Goal: Transaction & Acquisition: Purchase product/service

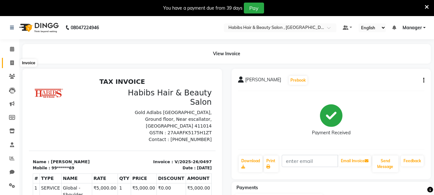
click at [13, 60] on span at bounding box center [11, 62] width 11 height 7
select select "service"
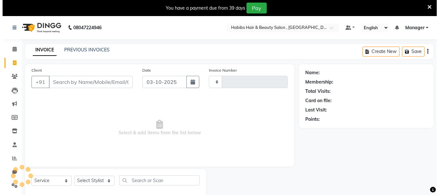
scroll to position [16, 0]
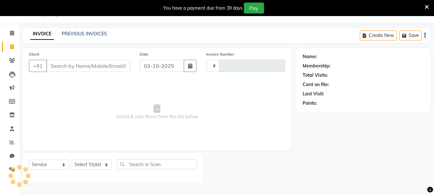
type input "0498"
select select "4842"
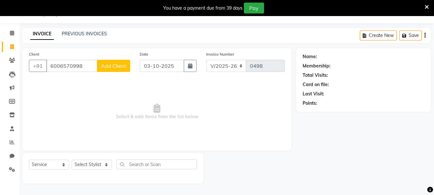
type input "6006570998"
click at [113, 74] on div "Client [PHONE_NUMBER] Add Client" at bounding box center [79, 64] width 111 height 26
click at [117, 68] on span "Add Client" at bounding box center [113, 66] width 25 height 6
select select "22"
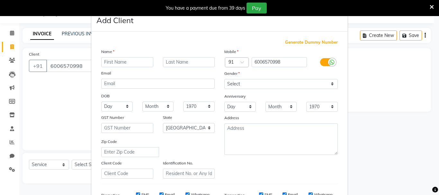
click at [117, 68] on div "Name Email DOB Day 01 02 03 04 05 06 07 08 09 10 11 12 13 14 15 16 17 18 19 20 …" at bounding box center [157, 113] width 123 height 130
click at [128, 54] on div "Name" at bounding box center [157, 52] width 123 height 9
click at [128, 60] on input "text" at bounding box center [127, 62] width 52 height 10
type input "Geeta"
click at [239, 85] on select "Select [DEMOGRAPHIC_DATA] [DEMOGRAPHIC_DATA] Other Prefer Not To Say" at bounding box center [280, 84] width 113 height 10
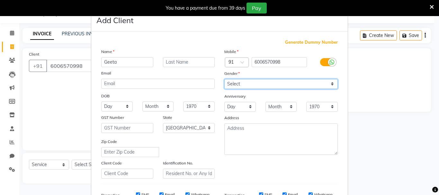
select select "[DEMOGRAPHIC_DATA]"
click at [224, 79] on select "Select [DEMOGRAPHIC_DATA] [DEMOGRAPHIC_DATA] Other Prefer Not To Say" at bounding box center [280, 84] width 113 height 10
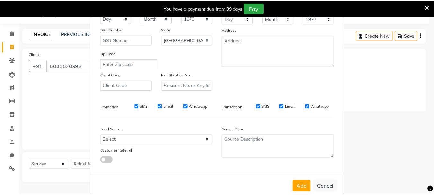
scroll to position [102, 0]
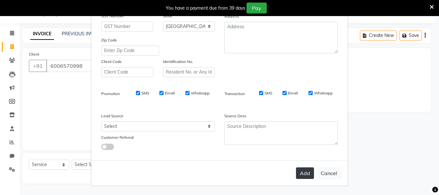
click at [300, 170] on button "Add" at bounding box center [305, 173] width 18 height 12
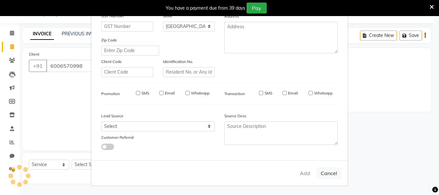
type input "60******98"
select select
select select "null"
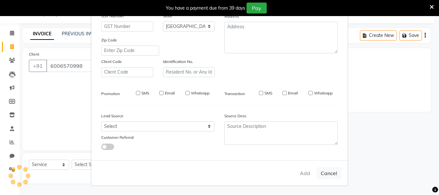
select select
checkbox input "false"
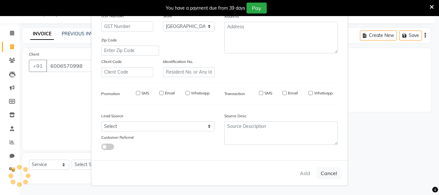
checkbox input "false"
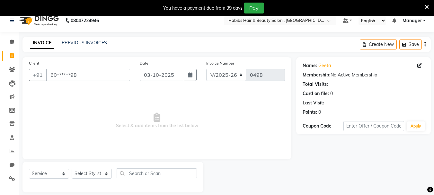
scroll to position [0, 0]
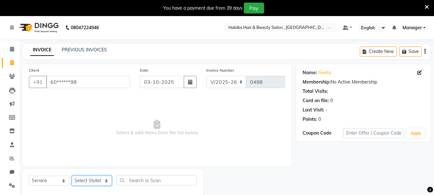
click at [87, 178] on select "Select Stylist asif Manager [PERSON_NAME] [PERSON_NAME] sajuddin [PERSON_NAME] …" at bounding box center [92, 181] width 40 height 10
select select "93480"
click at [72, 176] on select "Select Stylist asif Manager [PERSON_NAME] [PERSON_NAME] sajuddin [PERSON_NAME] …" at bounding box center [92, 181] width 40 height 10
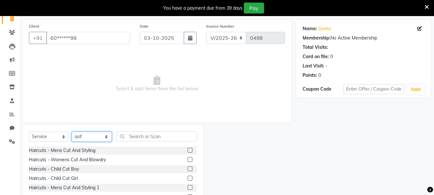
scroll to position [78, 0]
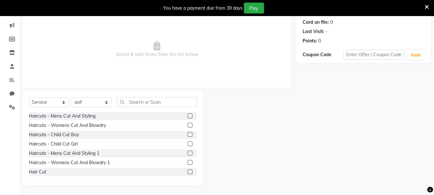
click at [188, 124] on label at bounding box center [190, 125] width 5 height 5
click at [188, 124] on input "checkbox" at bounding box center [190, 125] width 4 height 4
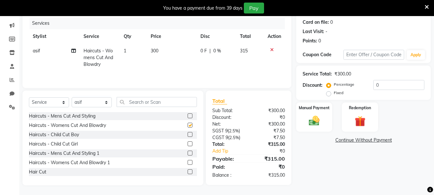
checkbox input "false"
click at [160, 53] on td "300" at bounding box center [172, 58] width 50 height 28
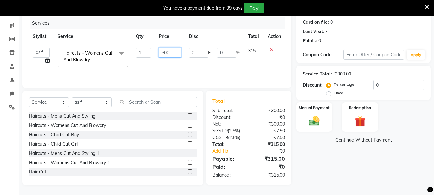
drag, startPoint x: 172, startPoint y: 53, endPoint x: 160, endPoint y: 54, distance: 11.7
click at [160, 54] on input "300" at bounding box center [170, 53] width 22 height 10
type input "450"
click at [185, 70] on tr "asif Manager [PERSON_NAME] [PERSON_NAME] [PERSON_NAME] [PERSON_NAME] Haircuts -…" at bounding box center [157, 57] width 256 height 27
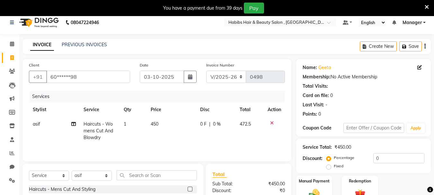
scroll to position [0, 0]
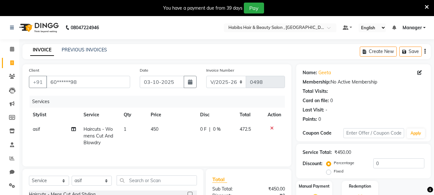
click at [424, 47] on button "button" at bounding box center [424, 51] width 1 height 15
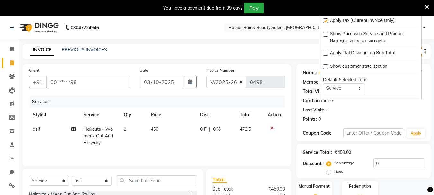
click at [324, 20] on label at bounding box center [325, 20] width 5 height 5
click at [324, 20] on input "checkbox" at bounding box center [325, 21] width 4 height 4
checkbox input "false"
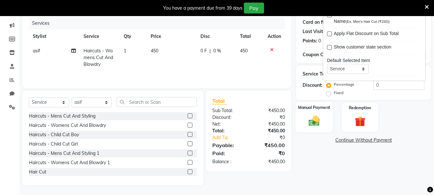
click at [322, 114] on img at bounding box center [314, 120] width 18 height 13
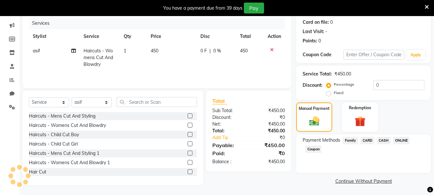
click at [408, 138] on span "ONLINE" at bounding box center [401, 140] width 17 height 7
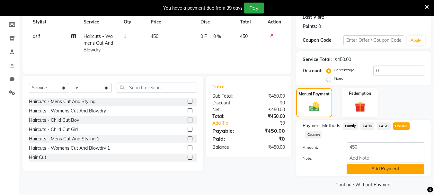
scroll to position [97, 0]
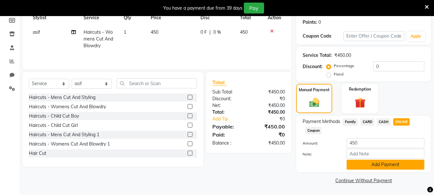
click at [392, 169] on button "Add Payment" at bounding box center [386, 165] width 78 height 10
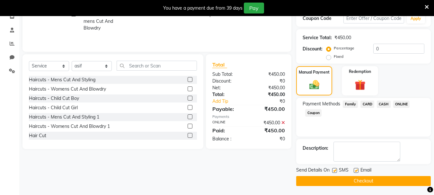
scroll to position [115, 0]
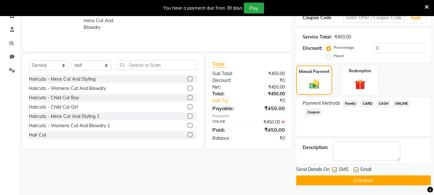
click at [371, 178] on button "Checkout" at bounding box center [363, 180] width 135 height 10
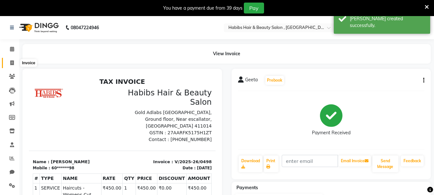
click at [13, 62] on icon at bounding box center [12, 62] width 4 height 5
select select "service"
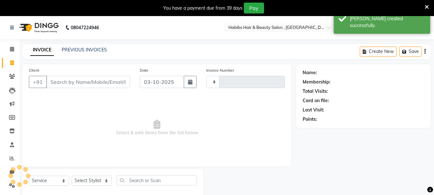
type input "0499"
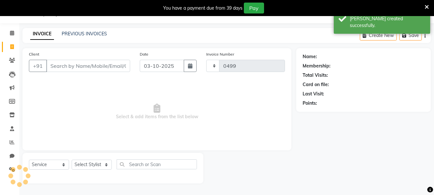
select select "4842"
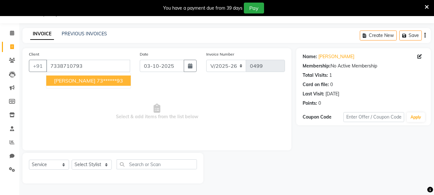
click at [66, 79] on span "[PERSON_NAME]" at bounding box center [74, 80] width 41 height 6
type input "73******93"
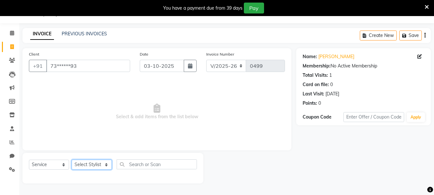
click at [90, 161] on select "Select Stylist asif Manager [PERSON_NAME] [PERSON_NAME] sajuddin [PERSON_NAME] …" at bounding box center [92, 165] width 40 height 10
select select "30049"
click at [72, 160] on select "Select Stylist asif Manager [PERSON_NAME] [PERSON_NAME] sajuddin [PERSON_NAME] …" at bounding box center [92, 165] width 40 height 10
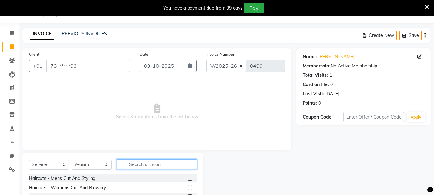
click at [138, 166] on input "text" at bounding box center [157, 164] width 80 height 10
click at [188, 180] on label at bounding box center [190, 178] width 5 height 5
click at [188, 180] on input "checkbox" at bounding box center [190, 178] width 4 height 4
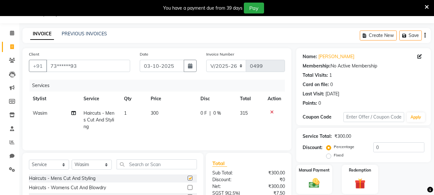
checkbox input "false"
click at [177, 164] on input "text" at bounding box center [157, 164] width 80 height 10
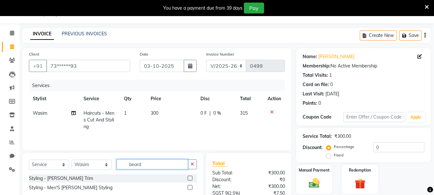
type input "beard"
click at [191, 179] on label at bounding box center [190, 178] width 5 height 5
click at [191, 179] on input "checkbox" at bounding box center [190, 178] width 4 height 4
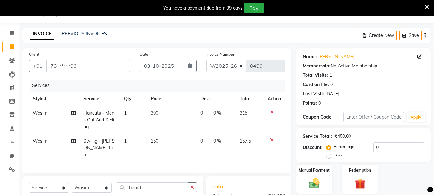
checkbox input "false"
click at [168, 142] on td "150" at bounding box center [171, 148] width 49 height 28
select select "30049"
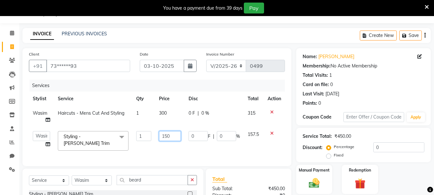
drag, startPoint x: 179, startPoint y: 132, endPoint x: 161, endPoint y: 135, distance: 18.3
click at [161, 135] on input "150" at bounding box center [170, 136] width 22 height 10
type input "200"
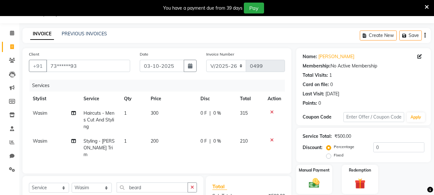
click at [172, 108] on td "300" at bounding box center [172, 120] width 50 height 28
select select "30049"
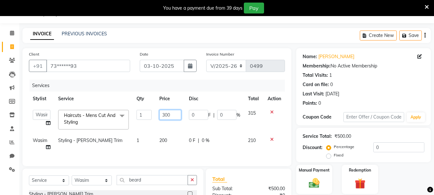
click at [166, 109] on td "300" at bounding box center [170, 119] width 30 height 27
type input "350"
click at [236, 133] on tr "asif Manager [PERSON_NAME] [PERSON_NAME] [PERSON_NAME] [PERSON_NAME] Haircuts -…" at bounding box center [157, 119] width 256 height 27
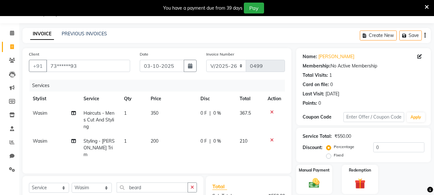
click at [425, 35] on icon "button" at bounding box center [424, 35] width 1 height 0
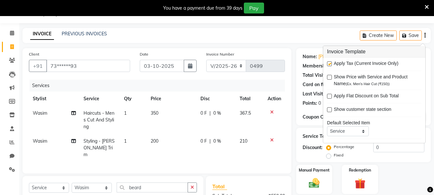
click at [331, 64] on label at bounding box center [329, 63] width 5 height 5
click at [331, 64] on input "checkbox" at bounding box center [329, 64] width 4 height 4
checkbox input "false"
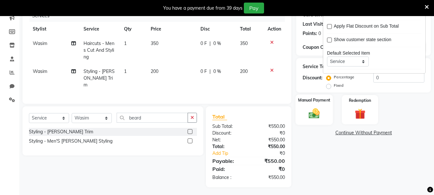
click at [312, 98] on label "Manual Payment" at bounding box center [314, 100] width 32 height 6
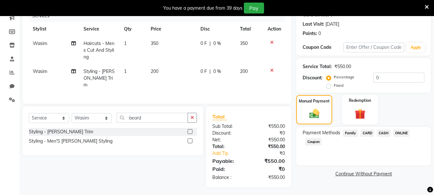
click at [398, 133] on span "ONLINE" at bounding box center [401, 132] width 17 height 7
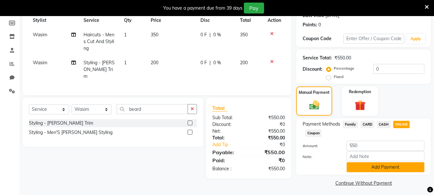
scroll to position [97, 0]
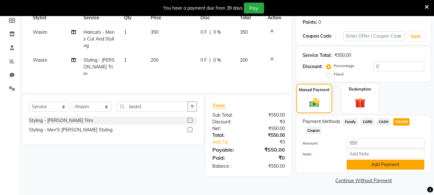
click at [396, 166] on button "Add Payment" at bounding box center [386, 165] width 78 height 10
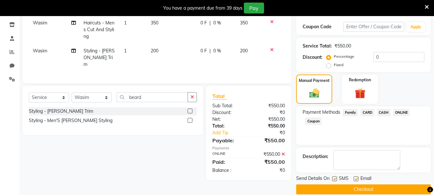
scroll to position [115, 0]
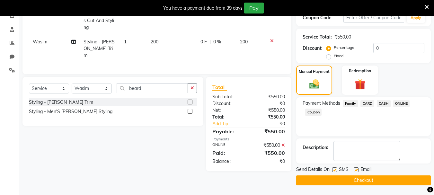
click at [380, 183] on button "Checkout" at bounding box center [363, 180] width 135 height 10
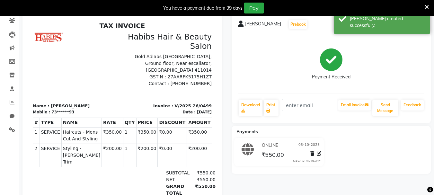
scroll to position [29, 0]
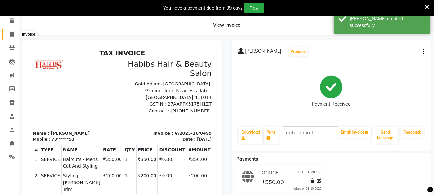
click at [14, 36] on span at bounding box center [11, 34] width 11 height 7
select select "service"
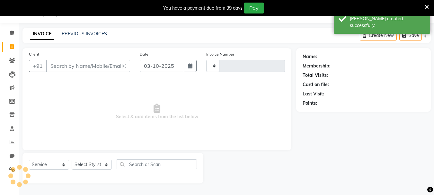
scroll to position [16, 0]
type input "0500"
select select "4842"
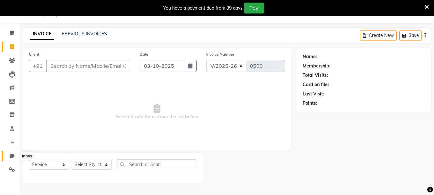
click at [13, 153] on span at bounding box center [11, 156] width 11 height 7
select select "100"
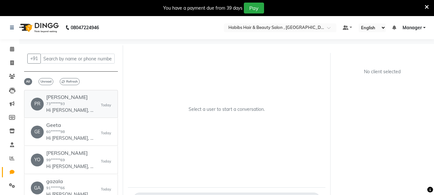
click at [55, 100] on h6 "[PERSON_NAME]" at bounding box center [70, 97] width 48 height 6
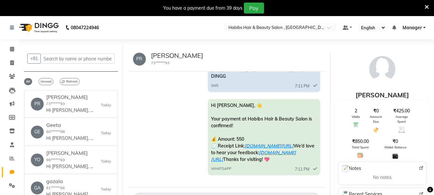
click at [184, 136] on div "Hi [PERSON_NAME], 👋 Your payment at Habibs Hair & Beauty Salon is confirmed! 💰 …" at bounding box center [227, 138] width 188 height 78
click at [46, 82] on span "Unread" at bounding box center [46, 81] width 15 height 7
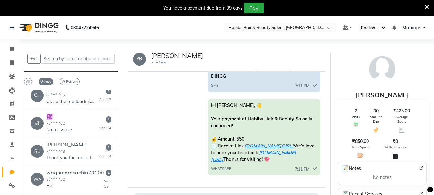
scroll to position [161, 0]
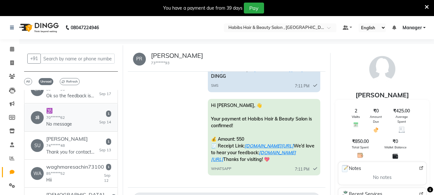
click at [73, 116] on div "🕉 🕉️ 70******62 No message [DATE]" at bounding box center [71, 118] width 80 height 20
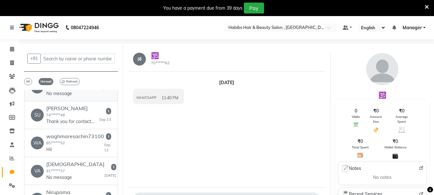
scroll to position [225, 0]
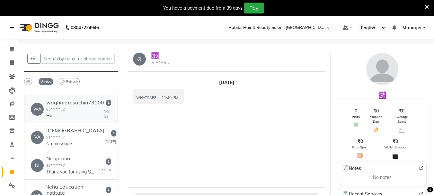
click at [73, 116] on link "WA waghmaresachin73100 85******52 Hii [DATE]" at bounding box center [71, 110] width 94 height 28
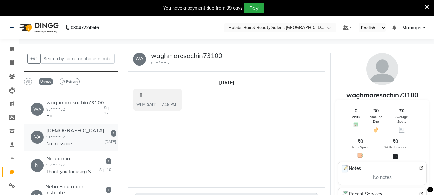
click at [75, 129] on div "VA [PERSON_NAME] 91******37 No message [DATE]" at bounding box center [71, 138] width 80 height 20
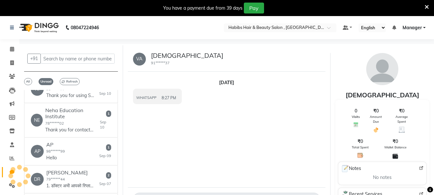
scroll to position [321, 0]
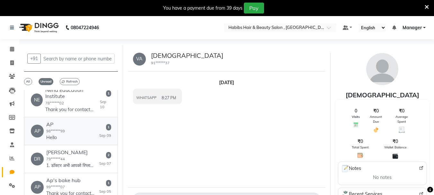
click at [75, 129] on div "AP AP 98******99 Hello [DATE]" at bounding box center [71, 131] width 80 height 20
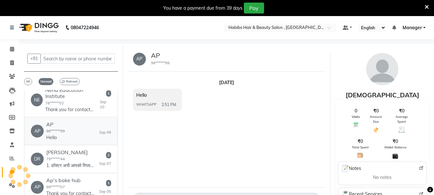
scroll to position [349, 0]
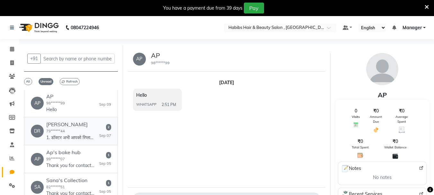
click at [75, 129] on div "[PERSON_NAME] 79******44 1. डॉक्टर अभी आपको रिप्लाई नहीं दे सकते 2. Doctor is n…" at bounding box center [70, 131] width 48 height 20
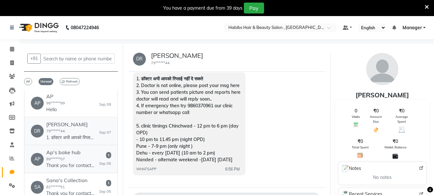
scroll to position [21, 0]
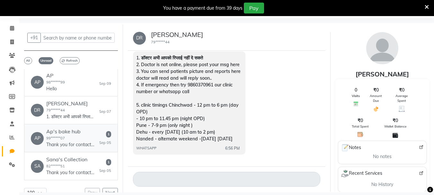
click at [80, 129] on h6 "Ap's bake hub" at bounding box center [70, 132] width 48 height 6
click at [81, 167] on div "[PERSON_NAME]'s Collection 82******51 Thank you for contacting [PERSON_NAME]'s …" at bounding box center [70, 166] width 48 height 20
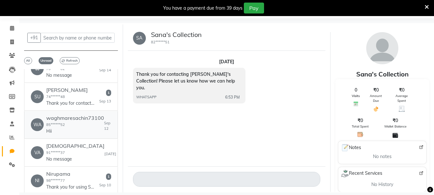
scroll to position [28, 0]
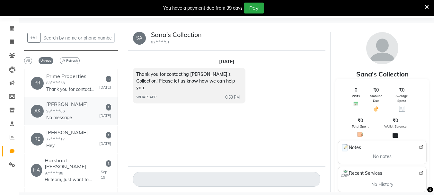
click at [74, 122] on link "[PERSON_NAME] 98******06 No message [DATE]" at bounding box center [71, 111] width 94 height 28
click at [89, 84] on div "Prime Properties 88******53 Thank you for contacting Prime Properties! Please l…" at bounding box center [70, 83] width 48 height 20
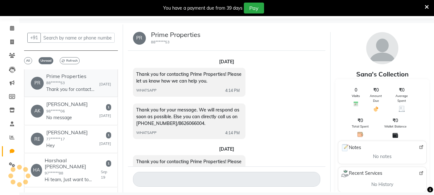
scroll to position [19, 0]
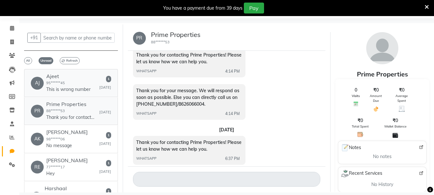
click at [89, 85] on div "[PERSON_NAME] 95******45 This is wrong number" at bounding box center [68, 83] width 44 height 20
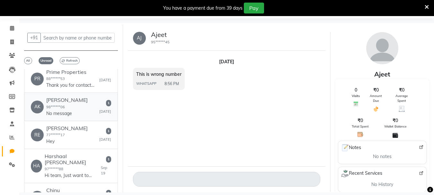
scroll to position [0, 0]
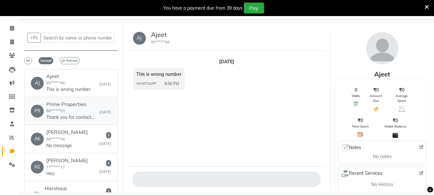
click at [75, 114] on p "Thank you for contacting Prime Properties! Please let us know how we can help y…" at bounding box center [70, 117] width 48 height 7
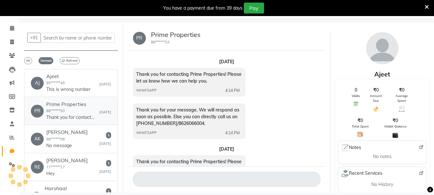
scroll to position [19, 0]
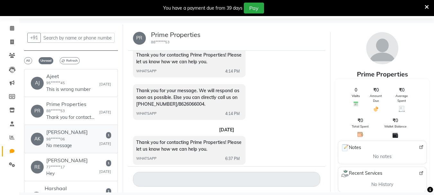
click at [87, 142] on div "[PERSON_NAME] 98******06 No message [DATE]" at bounding box center [71, 139] width 80 height 20
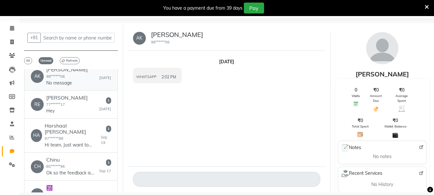
scroll to position [64, 0]
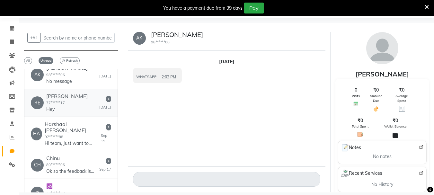
click at [83, 106] on div "RE [PERSON_NAME] 77******17 Hey [DATE]" at bounding box center [71, 103] width 80 height 20
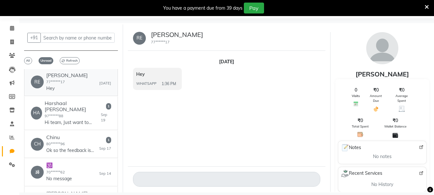
scroll to position [96, 0]
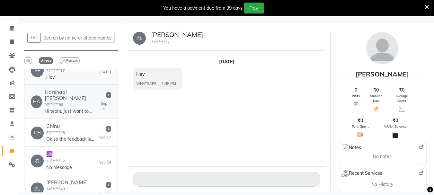
click at [83, 108] on p "Hi team, Just want to share feedback, Hair cut was not done properly also setti…" at bounding box center [69, 111] width 48 height 7
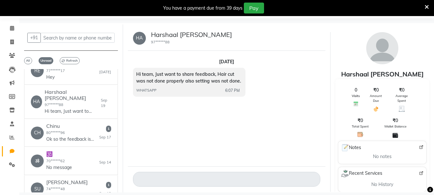
drag, startPoint x: 169, startPoint y: 41, endPoint x: 145, endPoint y: 42, distance: 23.8
click at [145, 42] on div "HA Harshaal [PERSON_NAME] 97******88" at bounding box center [182, 38] width 99 height 14
click at [193, 130] on div "[DATE] Hi team, Just want to share feedback, Hair cut was not done properly als…" at bounding box center [227, 109] width 198 height 116
click at [63, 136] on p "Ok so the feedback is I haven't liked I got service [DATE]. I'm regular custome…" at bounding box center [70, 139] width 48 height 7
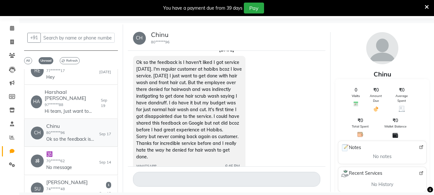
scroll to position [23, 0]
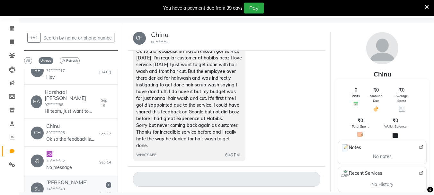
click at [49, 179] on h6 "[PERSON_NAME]" at bounding box center [70, 182] width 48 height 6
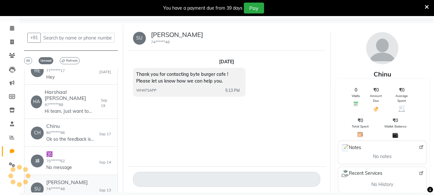
scroll to position [0, 0]
click at [73, 151] on div "🕉 🕉️ 70******62 No message [DATE]" at bounding box center [71, 161] width 80 height 20
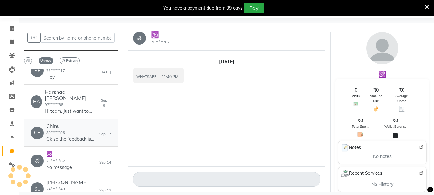
click at [77, 123] on h6 "Chinu" at bounding box center [70, 126] width 48 height 6
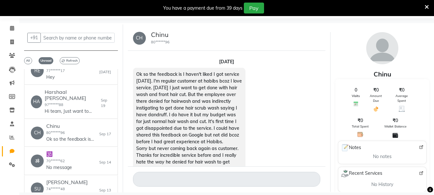
click at [289, 56] on div "[DATE] Ok so the feedback is I haven't liked I got service [DATE]. I'm regular …" at bounding box center [227, 109] width 198 height 116
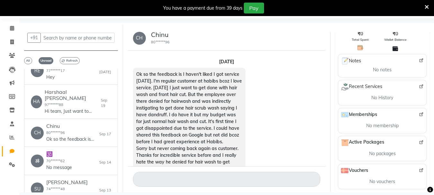
click at [168, 40] on small "80******96" at bounding box center [160, 42] width 19 height 4
drag, startPoint x: 168, startPoint y: 40, endPoint x: 137, endPoint y: 39, distance: 31.2
click at [137, 39] on div "CH Chinu 80******96" at bounding box center [151, 38] width 37 height 14
click at [187, 56] on div "[DATE] Ok so the feedback is I haven't liked I got service [DATE]. I'm regular …" at bounding box center [227, 109] width 198 height 116
click at [141, 36] on div "CH" at bounding box center [139, 38] width 13 height 13
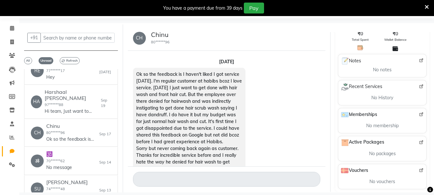
click at [139, 39] on div "CH" at bounding box center [139, 38] width 13 height 13
click at [161, 36] on h5 "Chinu" at bounding box center [160, 35] width 19 height 8
drag, startPoint x: 185, startPoint y: 36, endPoint x: 145, endPoint y: 27, distance: 41.5
click at [145, 27] on div "CH Chinu 80******96" at bounding box center [227, 38] width 198 height 25
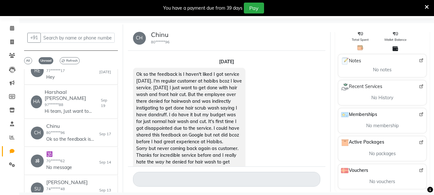
click at [211, 47] on div "CH Chinu 80******96" at bounding box center [227, 38] width 198 height 25
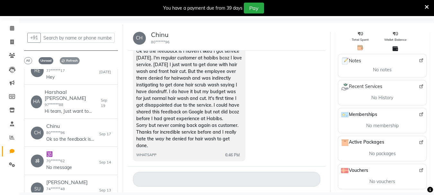
click at [63, 60] on icon at bounding box center [63, 60] width 3 height 3
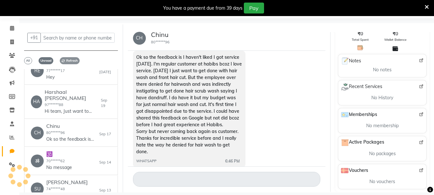
scroll to position [0, 0]
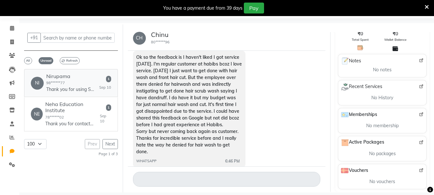
click at [80, 82] on div "[PERSON_NAME] 98******77 Thank you for using StanChart Credit Card No XX4193 on…" at bounding box center [70, 83] width 48 height 20
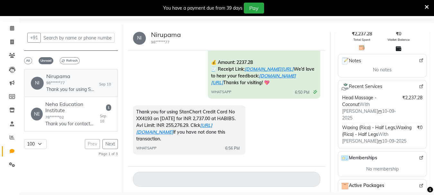
scroll to position [66, 0]
click at [67, 111] on h6 "Neha Education Institute" at bounding box center [72, 107] width 55 height 12
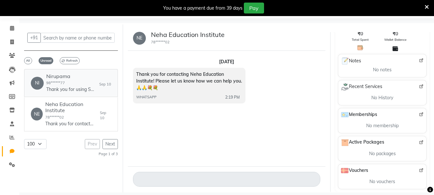
click at [72, 88] on p "Thank you for using StanChart Credit Card No XX4193 on [DATE] for INR 2,737.00 …" at bounding box center [70, 89] width 48 height 7
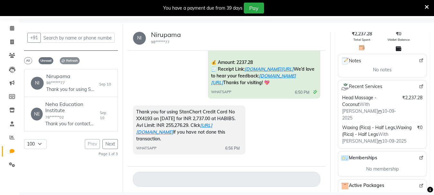
click at [72, 63] on span "Refresh" at bounding box center [70, 60] width 20 height 7
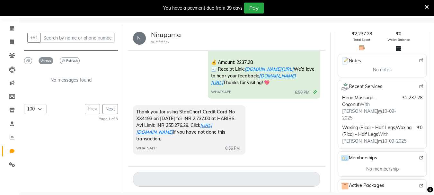
click at [44, 59] on span "Unread" at bounding box center [46, 60] width 15 height 7
click at [68, 60] on span "Refresh" at bounding box center [70, 60] width 20 height 7
click at [31, 59] on span "All" at bounding box center [28, 60] width 8 height 7
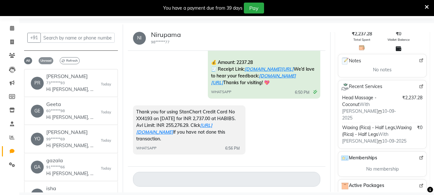
click at [49, 60] on span "Unread" at bounding box center [46, 60] width 15 height 7
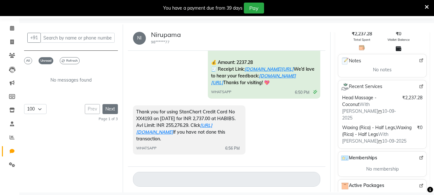
click at [116, 113] on button "Next" at bounding box center [109, 109] width 15 height 10
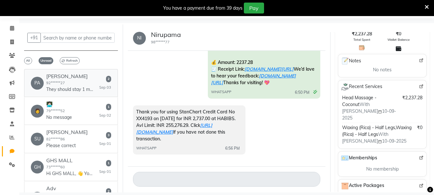
click at [90, 79] on h6 "[PERSON_NAME]" at bounding box center [70, 76] width 48 height 6
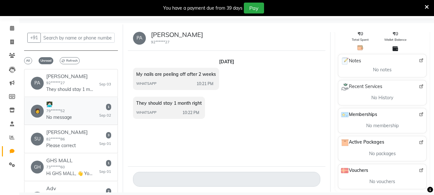
click at [65, 120] on p "No message" at bounding box center [59, 117] width 26 height 7
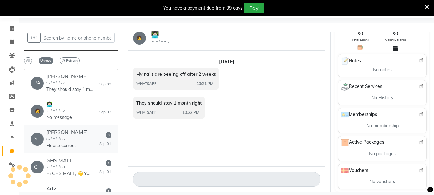
click at [63, 135] on h6 "[PERSON_NAME]" at bounding box center [66, 132] width 41 height 6
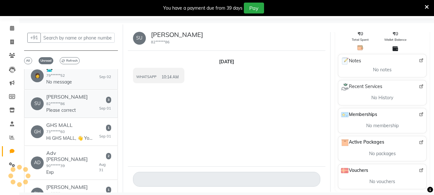
scroll to position [64, 0]
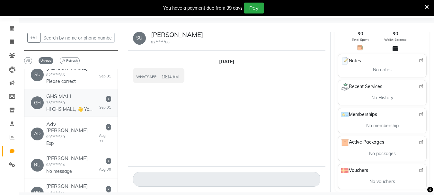
click at [70, 99] on h6 "GHS MALL" at bounding box center [70, 96] width 48 height 6
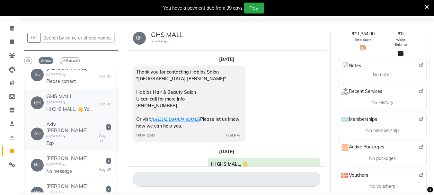
scroll to position [96, 0]
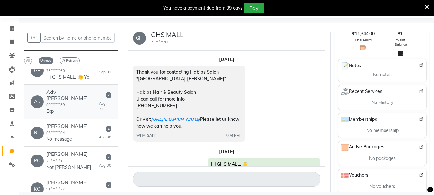
click at [76, 111] on div "Adv [PERSON_NAME] 90******39 Exp" at bounding box center [72, 102] width 53 height 26
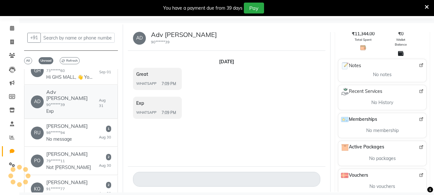
scroll to position [0, 0]
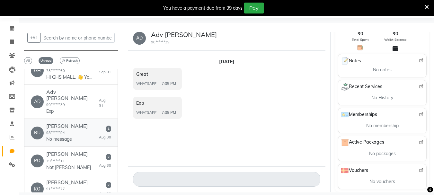
click at [63, 143] on p "No message" at bounding box center [66, 139] width 41 height 7
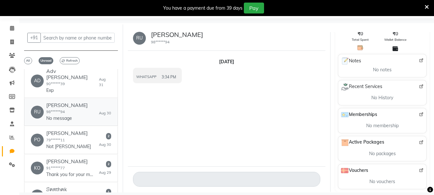
scroll to position [129, 0]
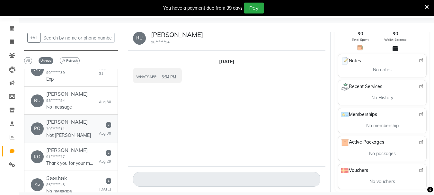
click at [87, 138] on div "PO [PERSON_NAME] 79******11 Not [PERSON_NAME] [DATE]" at bounding box center [71, 129] width 80 height 20
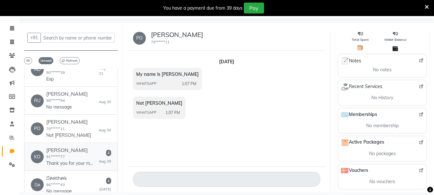
click at [77, 167] on p "Thank you for your message. We’re unavailable right now, but will respond as so…" at bounding box center [70, 163] width 48 height 7
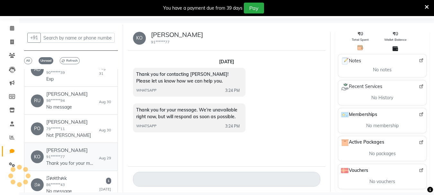
scroll to position [161, 0]
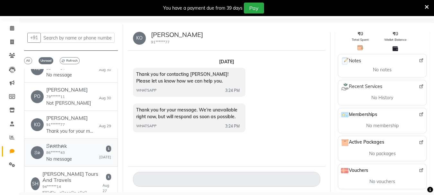
click at [65, 146] on link "ꕶค ꕶคяτhคk 86******43 No message [DATE]" at bounding box center [71, 153] width 94 height 28
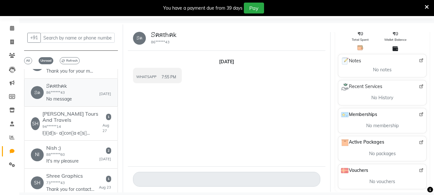
scroll to position [225, 0]
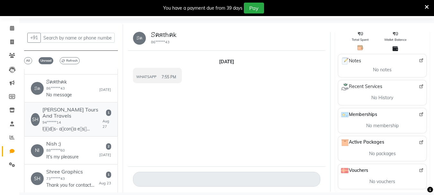
click at [70, 119] on h6 "[PERSON_NAME] Tours And Travels" at bounding box center [72, 113] width 60 height 12
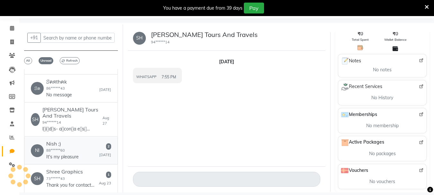
click at [78, 160] on p "It's my pleasure" at bounding box center [62, 157] width 32 height 7
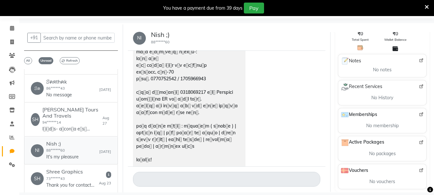
scroll to position [239, 0]
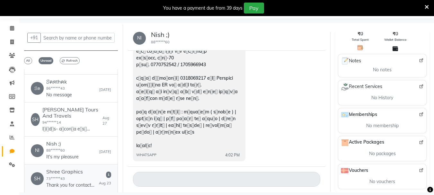
click at [66, 175] on h6 "Shree Graphics" at bounding box center [70, 172] width 48 height 6
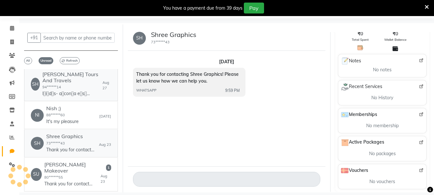
scroll to position [278, 0]
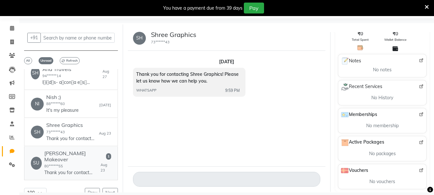
click at [92, 162] on h6 "[PERSON_NAME] Makeover" at bounding box center [72, 156] width 56 height 12
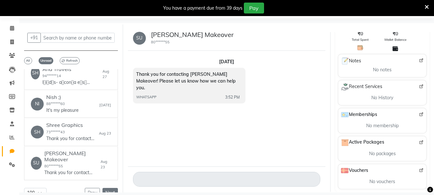
click at [108, 189] on button "Next" at bounding box center [109, 193] width 15 height 10
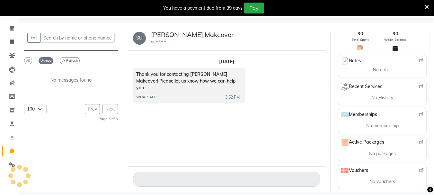
scroll to position [0, 0]
click at [106, 108] on div "Prev Next" at bounding box center [101, 109] width 33 height 10
click at [91, 109] on button "Prev" at bounding box center [92, 109] width 15 height 10
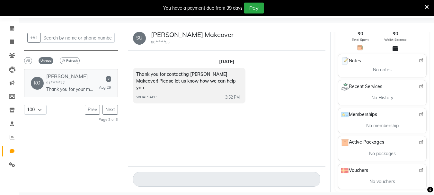
click at [69, 75] on h6 "[PERSON_NAME]" at bounding box center [70, 76] width 48 height 6
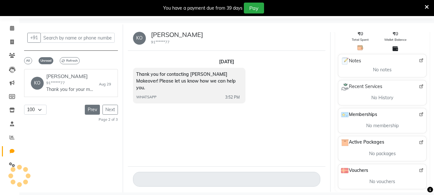
click at [97, 112] on button "Prev" at bounding box center [92, 110] width 15 height 10
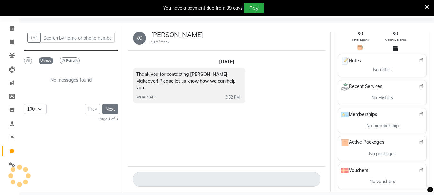
click at [106, 104] on button "Next" at bounding box center [109, 109] width 15 height 10
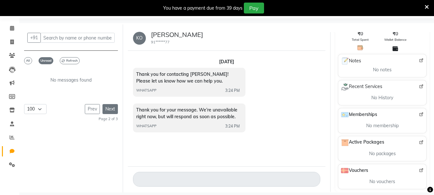
click at [106, 104] on button "Next" at bounding box center [109, 109] width 15 height 10
click at [31, 111] on select "50 100 150 200" at bounding box center [35, 109] width 22 height 10
click at [78, 131] on div "No messages found 50 100 150 200 Prev Next Page 3 of 3" at bounding box center [71, 137] width 94 height 137
click at [31, 58] on span "All" at bounding box center [28, 60] width 8 height 7
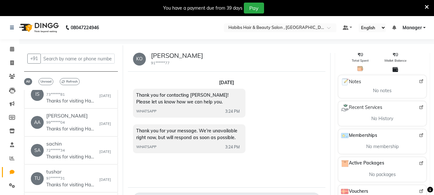
scroll to position [514, 0]
click at [87, 98] on p "Thanks for visiting Habibs Hair & Beauty Salon . Your bill amount is 500. Pleas…" at bounding box center [70, 100] width 48 height 7
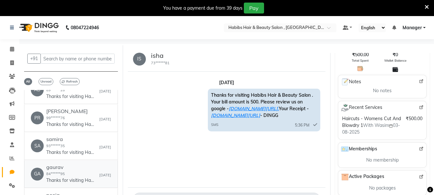
scroll to position [0, 0]
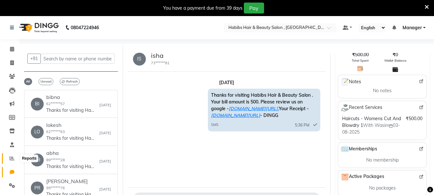
click at [15, 156] on span at bounding box center [11, 158] width 11 height 7
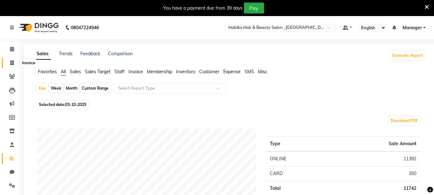
click at [12, 62] on icon at bounding box center [12, 62] width 4 height 5
select select "service"
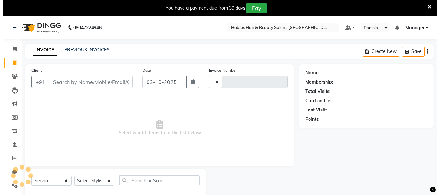
scroll to position [16, 0]
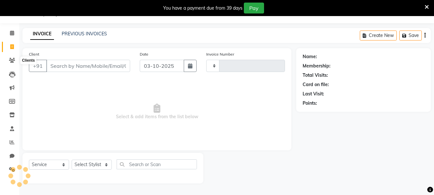
type input "0500"
select select "4842"
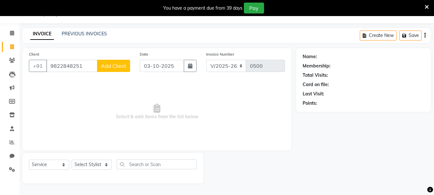
type input "9822848251"
click at [121, 69] on button "Add Client" at bounding box center [113, 66] width 33 height 12
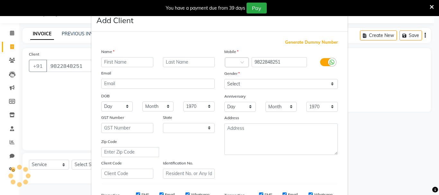
select select "22"
type input "sauyukta"
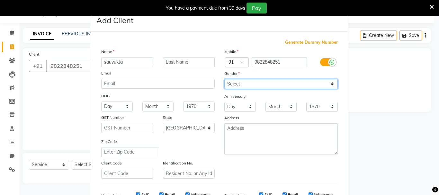
click at [279, 82] on select "Select [DEMOGRAPHIC_DATA] [DEMOGRAPHIC_DATA] Other Prefer Not To Say" at bounding box center [280, 84] width 113 height 10
select select "[DEMOGRAPHIC_DATA]"
click at [224, 79] on select "Select [DEMOGRAPHIC_DATA] [DEMOGRAPHIC_DATA] Other Prefer Not To Say" at bounding box center [280, 84] width 113 height 10
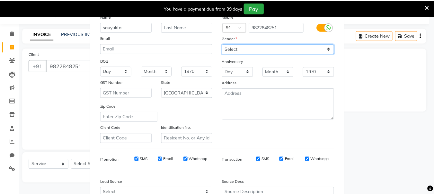
scroll to position [102, 0]
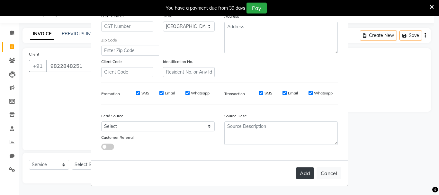
click at [302, 178] on button "Add" at bounding box center [305, 173] width 18 height 12
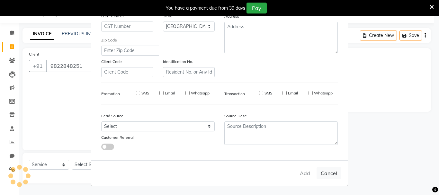
type input "98******51"
select select
select select "null"
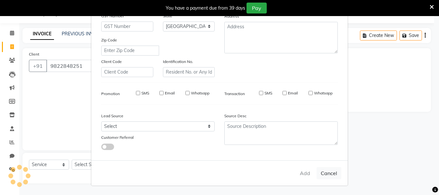
select select
checkbox input "false"
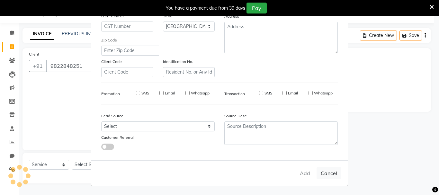
checkbox input "false"
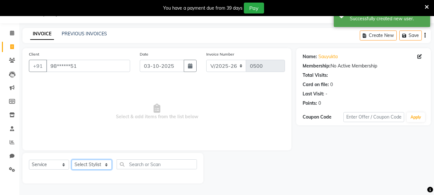
click at [84, 166] on select "Select Stylist asif Manager [PERSON_NAME] [PERSON_NAME] sajuddin [PERSON_NAME] …" at bounding box center [92, 165] width 40 height 10
select select "30001"
click at [72, 160] on select "Select Stylist asif Manager [PERSON_NAME] [PERSON_NAME] sajuddin [PERSON_NAME] …" at bounding box center [92, 165] width 40 height 10
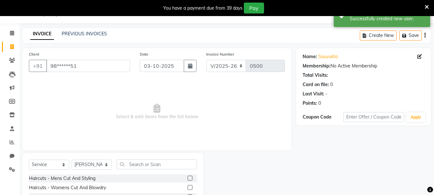
click at [188, 187] on label at bounding box center [190, 187] width 5 height 5
click at [188, 187] on input "checkbox" at bounding box center [190, 188] width 4 height 4
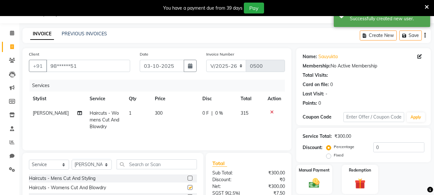
checkbox input "false"
click at [155, 109] on td "300" at bounding box center [175, 120] width 48 height 28
select select "30001"
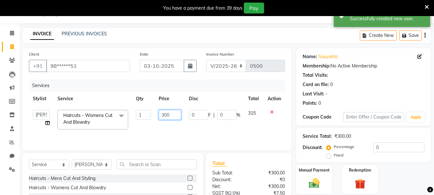
drag, startPoint x: 173, startPoint y: 113, endPoint x: 146, endPoint y: 117, distance: 27.3
click at [146, 117] on tr "asif Manager [PERSON_NAME] [PERSON_NAME] [PERSON_NAME] [PERSON_NAME] Haircuts -…" at bounding box center [157, 119] width 256 height 27
type input "350"
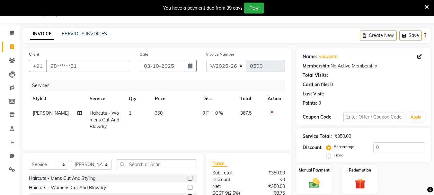
click at [181, 129] on td "350" at bounding box center [175, 120] width 48 height 28
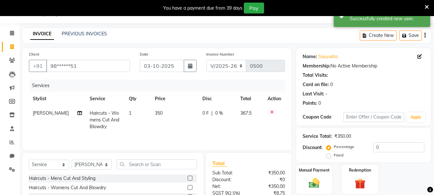
select select "30001"
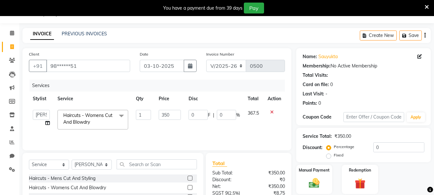
click at [425, 35] on icon "button" at bounding box center [424, 35] width 1 height 0
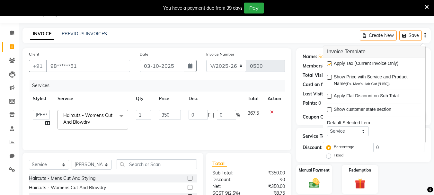
click at [330, 63] on label at bounding box center [329, 63] width 5 height 5
click at [330, 63] on input "checkbox" at bounding box center [329, 64] width 4 height 4
checkbox input "false"
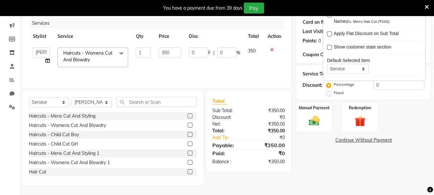
click at [324, 132] on div "Name: Sauyukta Membership: No Active Membership Total Visits: Card on file: 0 L…" at bounding box center [365, 86] width 139 height 200
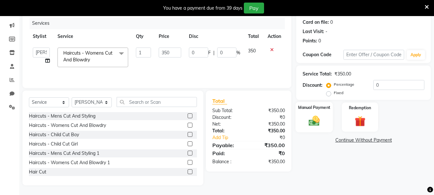
click at [323, 121] on img at bounding box center [314, 120] width 18 height 13
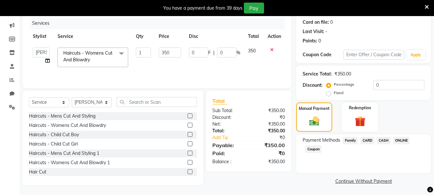
click at [399, 139] on span "ONLINE" at bounding box center [401, 140] width 17 height 7
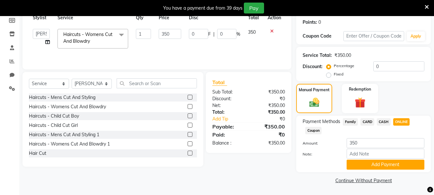
click at [397, 169] on button "Add Payment" at bounding box center [386, 165] width 78 height 10
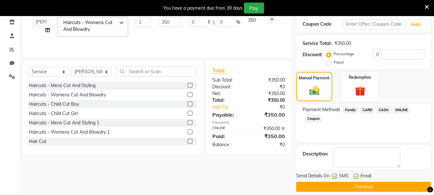
scroll to position [115, 0]
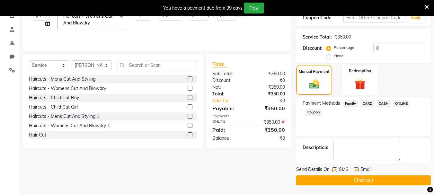
click at [393, 173] on div "Send Details On SMS Email" at bounding box center [363, 170] width 135 height 8
click at [393, 177] on button "Checkout" at bounding box center [363, 180] width 135 height 10
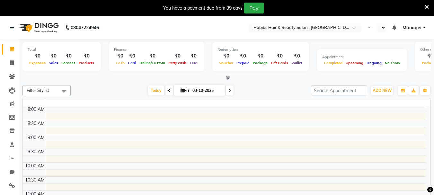
select select "en"
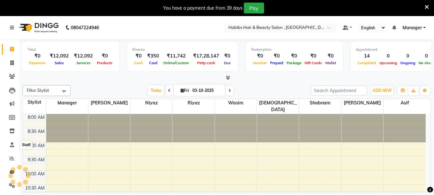
scroll to position [270, 0]
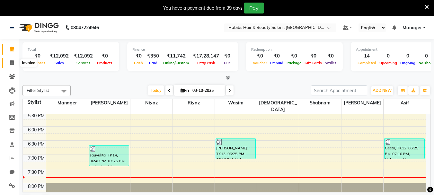
click at [14, 63] on span at bounding box center [11, 62] width 11 height 7
select select "4842"
select select "service"
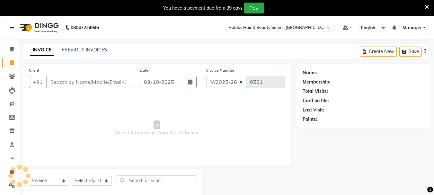
click at [114, 78] on input "Client" at bounding box center [88, 82] width 84 height 12
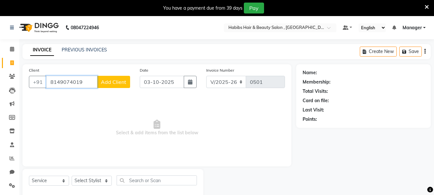
type input "8149074019"
click at [113, 85] on button "Add Client" at bounding box center [113, 82] width 33 height 12
select select "22"
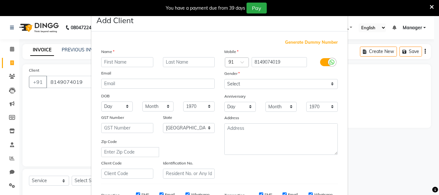
click at [122, 63] on input "text" at bounding box center [127, 62] width 52 height 10
type input "anushka"
click at [264, 91] on div "Mobile Country Code × 91 8149074019 Gender Select Male Female Other Prefer Not …" at bounding box center [280, 113] width 123 height 130
click at [264, 88] on select "Select [DEMOGRAPHIC_DATA] [DEMOGRAPHIC_DATA] Other Prefer Not To Say" at bounding box center [280, 84] width 113 height 10
select select "[DEMOGRAPHIC_DATA]"
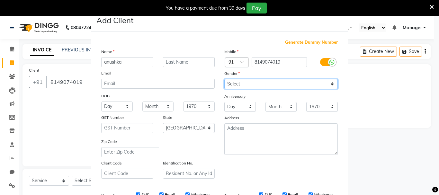
click at [224, 79] on select "Select [DEMOGRAPHIC_DATA] [DEMOGRAPHIC_DATA] Other Prefer Not To Say" at bounding box center [280, 84] width 113 height 10
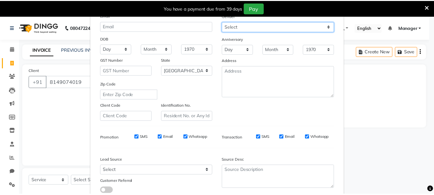
scroll to position [102, 0]
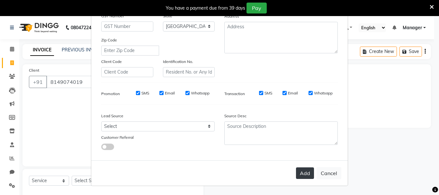
click at [309, 176] on button "Add" at bounding box center [305, 173] width 18 height 12
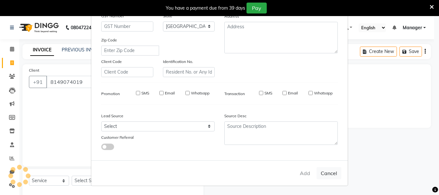
type input "81******19"
select select
select select "null"
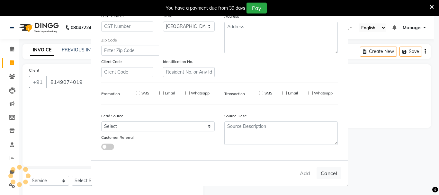
select select
checkbox input "false"
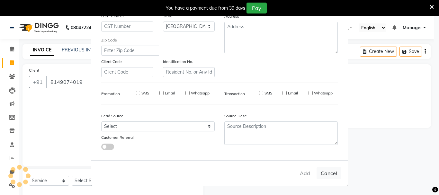
checkbox input "false"
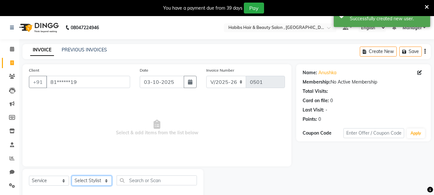
click at [111, 178] on select "Select Stylist asif Manager [PERSON_NAME] [PERSON_NAME] sajuddin [PERSON_NAME] …" at bounding box center [92, 181] width 40 height 10
select select "38005"
click at [72, 176] on select "Select Stylist asif Manager [PERSON_NAME] [PERSON_NAME] sajuddin [PERSON_NAME] …" at bounding box center [92, 181] width 40 height 10
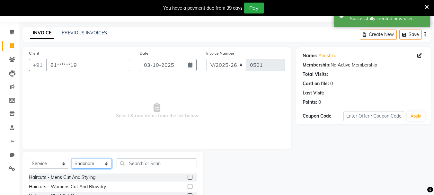
scroll to position [78, 0]
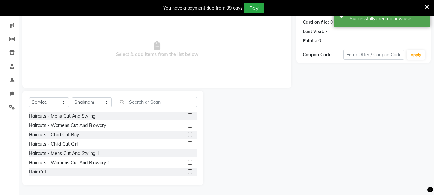
click at [188, 125] on label at bounding box center [190, 125] width 5 height 5
click at [188, 125] on input "checkbox" at bounding box center [190, 125] width 4 height 4
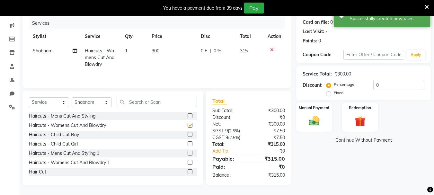
checkbox input "false"
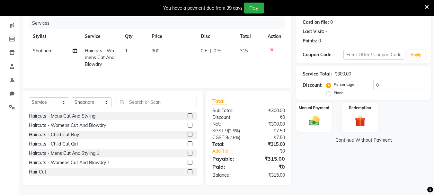
click at [159, 49] on span "300" at bounding box center [156, 51] width 8 height 6
select select "38005"
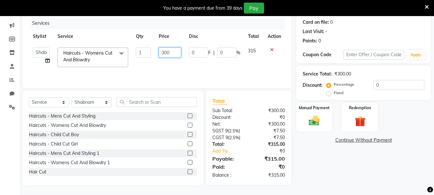
drag, startPoint x: 171, startPoint y: 54, endPoint x: 184, endPoint y: 53, distance: 13.2
click at [178, 53] on input "300" at bounding box center [170, 53] width 22 height 10
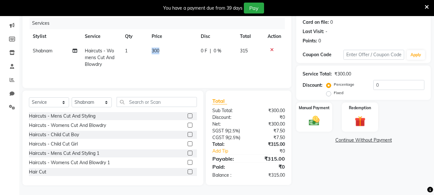
drag, startPoint x: 184, startPoint y: 53, endPoint x: 145, endPoint y: 55, distance: 38.6
click at [145, 55] on tr "Shabnam Haircuts - Womens Cut And Blowdry 1 300 0 F | 0 % 315" at bounding box center [157, 58] width 256 height 28
click at [169, 51] on td "300" at bounding box center [172, 58] width 49 height 28
select select "38005"
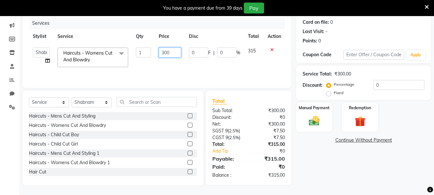
drag, startPoint x: 186, startPoint y: 54, endPoint x: 150, endPoint y: 58, distance: 35.5
click at [151, 58] on tr "asif Manager [PERSON_NAME] [PERSON_NAME] [PERSON_NAME] [PERSON_NAME] Haircuts -…" at bounding box center [157, 57] width 256 height 27
type input "450"
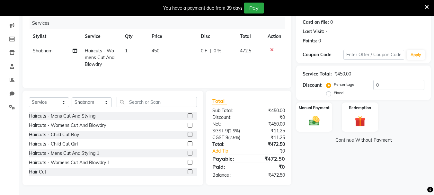
click at [164, 59] on td "450" at bounding box center [172, 58] width 49 height 28
select select "38005"
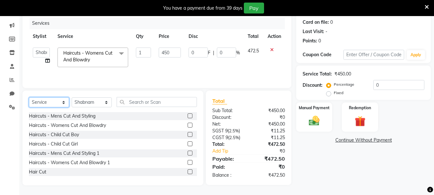
click at [44, 100] on select "Select Service Product Membership Package Voucher Prepaid Gift Card" at bounding box center [49, 102] width 40 height 10
click at [106, 100] on select "Select Stylist asif Manager [PERSON_NAME] [PERSON_NAME] sajuddin [PERSON_NAME] …" at bounding box center [92, 102] width 40 height 10
select select "93480"
click at [72, 97] on select "Select Stylist asif Manager [PERSON_NAME] [PERSON_NAME] sajuddin [PERSON_NAME] …" at bounding box center [92, 102] width 40 height 10
click at [188, 125] on label at bounding box center [190, 125] width 5 height 5
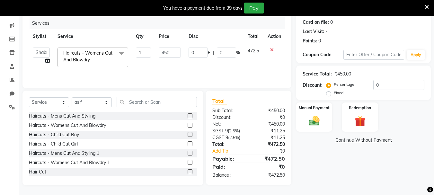
click at [188, 125] on input "checkbox" at bounding box center [190, 125] width 4 height 4
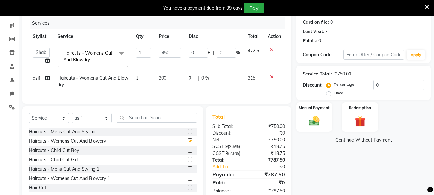
checkbox input "false"
click at [102, 120] on select "Select Stylist asif Manager [PERSON_NAME] [PERSON_NAME] sajuddin [PERSON_NAME] …" at bounding box center [92, 118] width 40 height 10
select select "30001"
click at [72, 118] on select "Select Stylist asif Manager [PERSON_NAME] [PERSON_NAME] sajuddin [PERSON_NAME] …" at bounding box center [92, 118] width 40 height 10
click at [188, 143] on label at bounding box center [190, 140] width 5 height 5
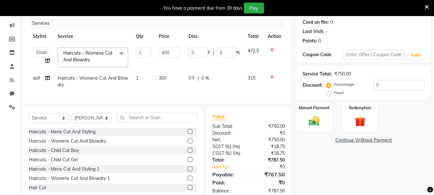
click at [188, 143] on input "checkbox" at bounding box center [190, 141] width 4 height 4
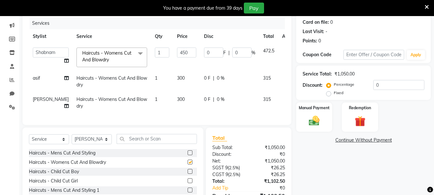
checkbox input "false"
click at [177, 97] on span "300" at bounding box center [181, 99] width 8 height 6
select select "30001"
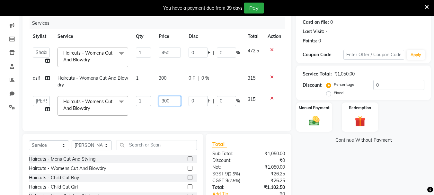
drag, startPoint x: 175, startPoint y: 105, endPoint x: 133, endPoint y: 102, distance: 42.2
click at [133, 102] on tr "asif Manager [PERSON_NAME] [PERSON_NAME] [PERSON_NAME] [PERSON_NAME] Haircuts -…" at bounding box center [157, 105] width 256 height 27
type input "350"
click at [170, 85] on td "300" at bounding box center [170, 81] width 30 height 21
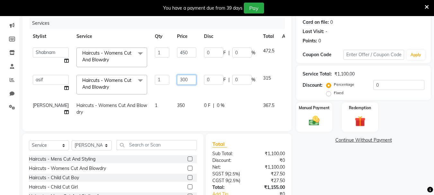
drag, startPoint x: 165, startPoint y: 82, endPoint x: 155, endPoint y: 81, distance: 10.4
click at [173, 81] on td "300" at bounding box center [186, 84] width 27 height 27
type input "450"
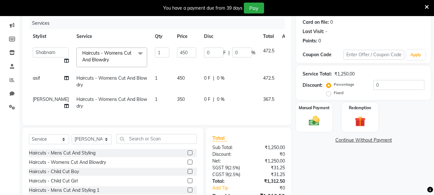
click at [200, 112] on td "0 F | 0 %" at bounding box center [229, 102] width 59 height 21
select select "30001"
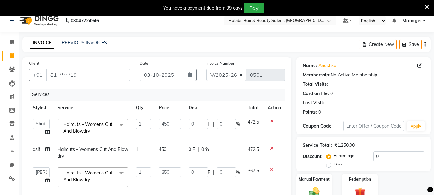
scroll to position [0, 0]
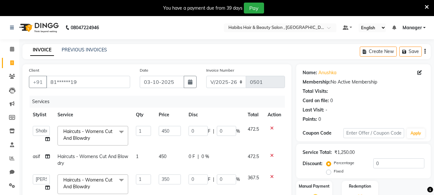
click at [425, 51] on icon "button" at bounding box center [424, 51] width 1 height 0
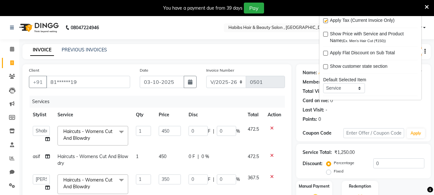
click at [325, 18] on div "Apply Tax (Current Invoice Only)" at bounding box center [370, 21] width 94 height 8
click at [327, 23] on label at bounding box center [325, 20] width 5 height 5
click at [327, 23] on input "checkbox" at bounding box center [325, 21] width 4 height 4
checkbox input "false"
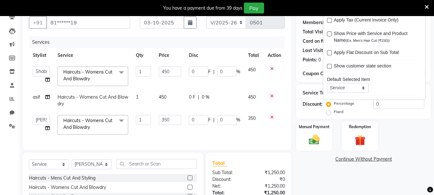
scroll to position [126, 0]
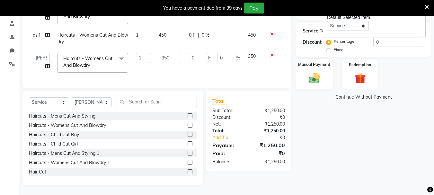
click at [324, 72] on div "Manual Payment" at bounding box center [315, 74] width 38 height 31
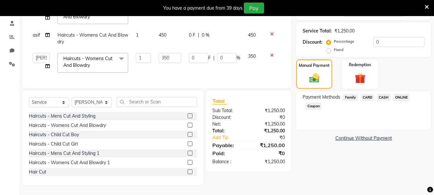
click at [398, 94] on span "ONLINE" at bounding box center [401, 97] width 17 height 7
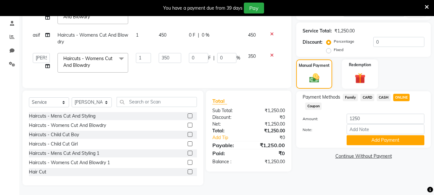
click at [371, 94] on span "CARD" at bounding box center [367, 97] width 14 height 7
click at [371, 135] on button "Add Payment" at bounding box center [386, 140] width 78 height 10
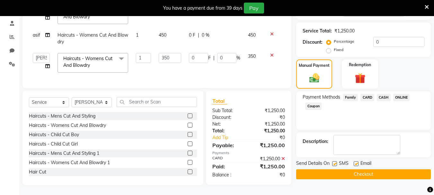
click at [367, 169] on button "Checkout" at bounding box center [363, 174] width 135 height 10
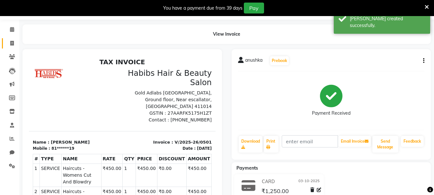
click at [10, 39] on link "Invoice" at bounding box center [9, 43] width 15 height 11
select select "service"
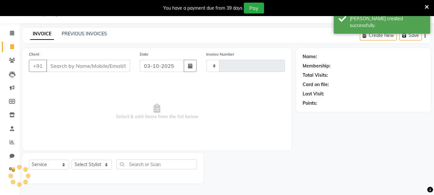
scroll to position [16, 0]
type input "0502"
select select "4842"
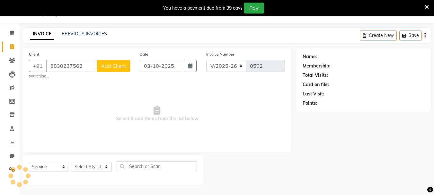
type input "8830237562"
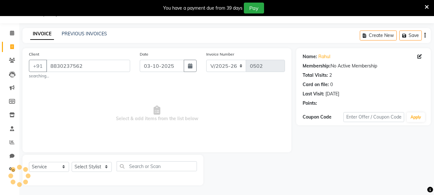
click at [112, 116] on span "Select & add items from the list below" at bounding box center [157, 114] width 256 height 64
drag, startPoint x: 105, startPoint y: 64, endPoint x: 21, endPoint y: 65, distance: 84.5
click at [21, 65] on div "Client +91 8830237562 searching... Date 03-10-2025 Invoice Number V/2025 V/2025…" at bounding box center [157, 116] width 279 height 137
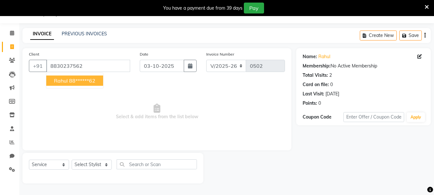
click at [71, 77] on button "Rahul 88******62" at bounding box center [74, 80] width 57 height 10
type input "88******62"
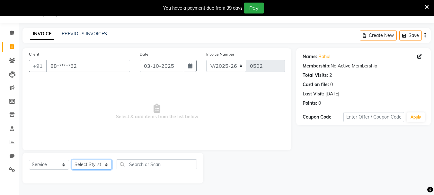
click at [106, 162] on select "Select Stylist asif Manager [PERSON_NAME] [PERSON_NAME] sajuddin [PERSON_NAME] …" at bounding box center [92, 165] width 40 height 10
select select "30049"
click at [72, 160] on select "Select Stylist asif Manager [PERSON_NAME] [PERSON_NAME] sajuddin [PERSON_NAME] …" at bounding box center [92, 165] width 40 height 10
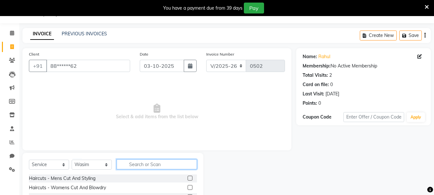
click at [136, 165] on input "text" at bounding box center [157, 164] width 80 height 10
type input "p"
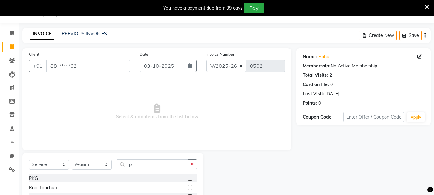
click at [188, 178] on label at bounding box center [190, 178] width 5 height 5
click at [188, 178] on input "checkbox" at bounding box center [190, 178] width 4 height 4
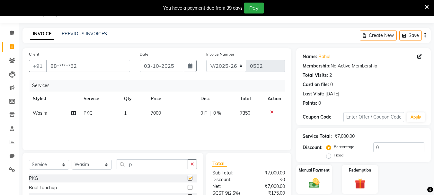
checkbox input "false"
click at [163, 110] on td "7000" at bounding box center [172, 113] width 50 height 14
select select "30049"
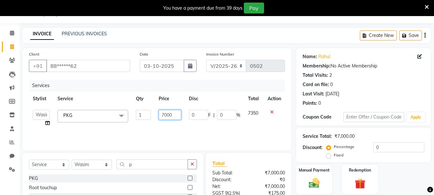
drag, startPoint x: 175, startPoint y: 114, endPoint x: 138, endPoint y: 114, distance: 37.6
click at [138, 114] on tr "asif Manager Mobin Niyaz Riyaz sajuddin Shabnam Sunita Wasim PKG x Haircuts - M…" at bounding box center [157, 118] width 256 height 24
type input "2"
type input "5000"
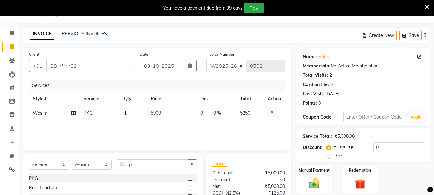
click at [152, 121] on div "Services Stylist Service Qty Price Disc Total Action Wasim PKG 1 5000 0 F | 0 %…" at bounding box center [157, 112] width 256 height 64
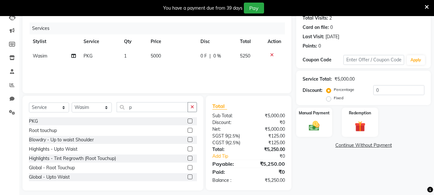
scroll to position [78, 0]
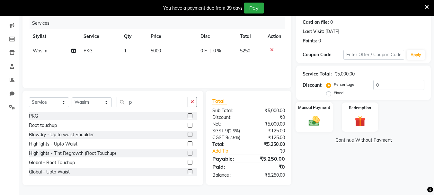
click at [314, 121] on img at bounding box center [314, 120] width 18 height 13
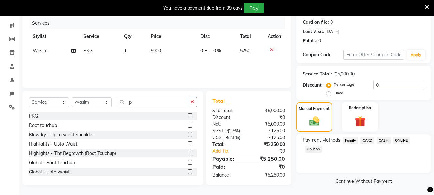
click at [368, 138] on span "CARD" at bounding box center [367, 140] width 14 height 7
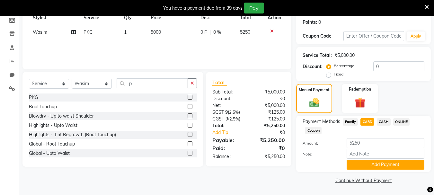
click at [398, 164] on button "Add Payment" at bounding box center [386, 165] width 78 height 10
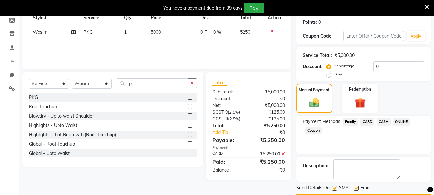
scroll to position [115, 0]
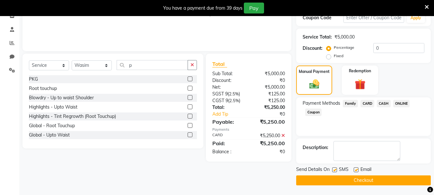
click at [391, 177] on button "Checkout" at bounding box center [363, 180] width 135 height 10
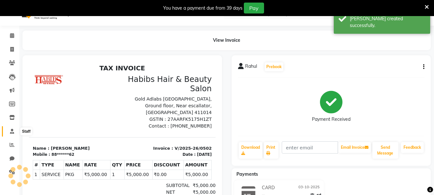
scroll to position [7, 0]
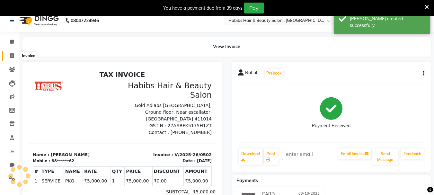
click at [10, 55] on icon at bounding box center [12, 55] width 4 height 5
select select "service"
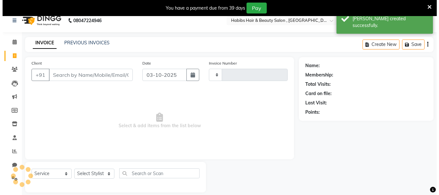
scroll to position [16, 0]
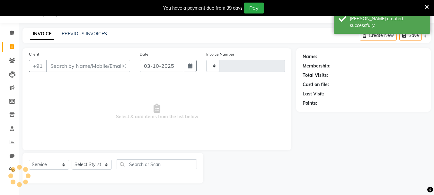
type input "0503"
select select "4842"
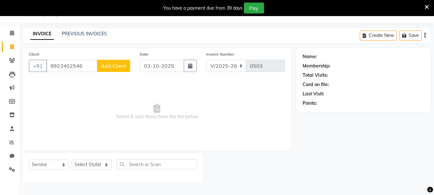
type input "9923402546"
click at [106, 65] on span "Add Client" at bounding box center [113, 66] width 25 height 6
select select "22"
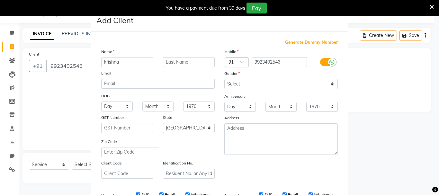
type input "krishna"
click at [275, 81] on select "Select [DEMOGRAPHIC_DATA] [DEMOGRAPHIC_DATA] Other Prefer Not To Say" at bounding box center [280, 84] width 113 height 10
select select "[DEMOGRAPHIC_DATA]"
click at [224, 79] on select "Select [DEMOGRAPHIC_DATA] [DEMOGRAPHIC_DATA] Other Prefer Not To Say" at bounding box center [280, 84] width 113 height 10
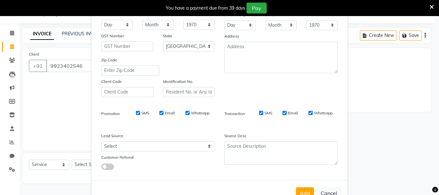
scroll to position [96, 0]
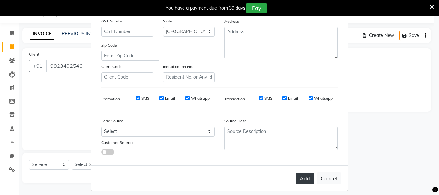
drag, startPoint x: 308, startPoint y: 187, endPoint x: 306, endPoint y: 182, distance: 5.5
click at [306, 183] on div "Add Cancel" at bounding box center [219, 177] width 256 height 25
click at [306, 182] on button "Add" at bounding box center [305, 179] width 18 height 12
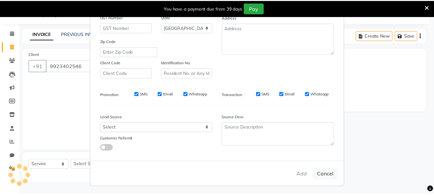
scroll to position [102, 0]
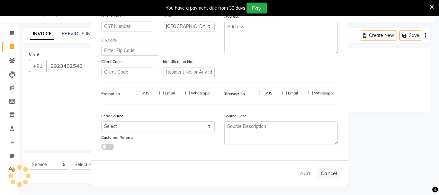
type input "99******46"
select select
select select "null"
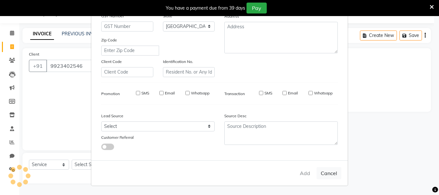
select select
checkbox input "false"
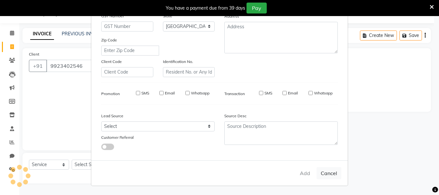
checkbox input "false"
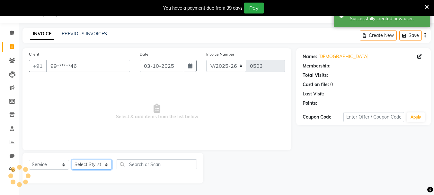
click at [100, 163] on select "Select Stylist asif Manager [PERSON_NAME] [PERSON_NAME] sajuddin [PERSON_NAME] …" at bounding box center [92, 165] width 40 height 10
select select "30048"
click at [72, 160] on select "Select Stylist asif Manager [PERSON_NAME] [PERSON_NAME] sajuddin [PERSON_NAME] …" at bounding box center [92, 165] width 40 height 10
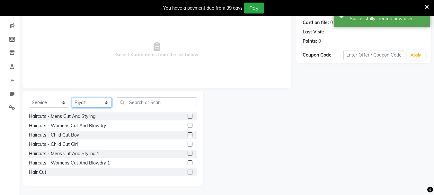
scroll to position [78, 0]
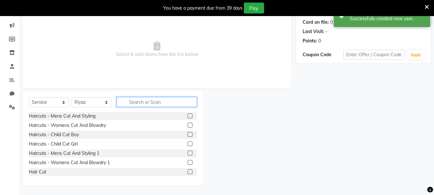
click at [184, 102] on input "text" at bounding box center [157, 102] width 80 height 10
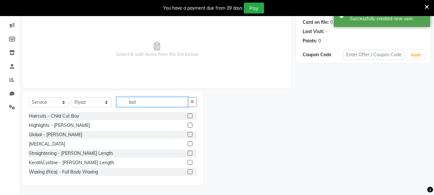
scroll to position [23, 0]
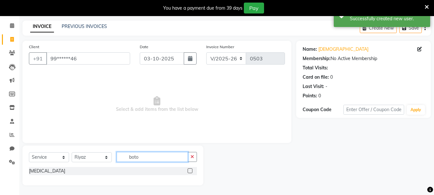
type input "boto"
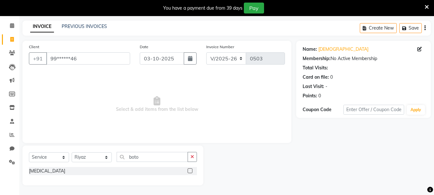
click at [191, 170] on label at bounding box center [190, 170] width 5 height 5
click at [191, 170] on input "checkbox" at bounding box center [190, 171] width 4 height 4
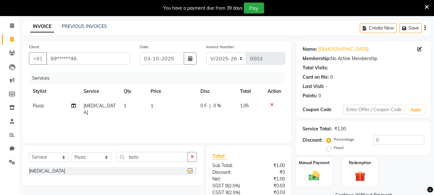
checkbox input "false"
click at [171, 106] on td "1" at bounding box center [172, 109] width 50 height 21
select select "30048"
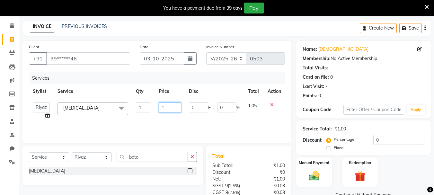
drag, startPoint x: 171, startPoint y: 106, endPoint x: 149, endPoint y: 106, distance: 21.8
click at [149, 106] on tr "asif Manager Mobin Niyaz Riyaz sajuddin Shabnam Sunita Wasim Botox x Haircuts -…" at bounding box center [157, 111] width 256 height 24
type input "1"
type input "5500"
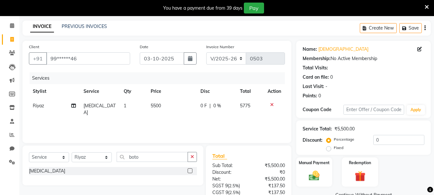
click at [177, 126] on div "Services Stylist Service Qty Price Disc Total Action Riyaz Botox 1 5500 0 F | 0…" at bounding box center [157, 104] width 256 height 64
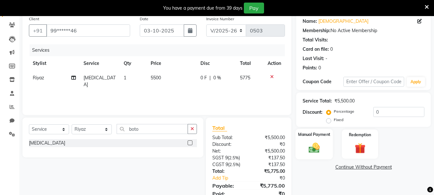
scroll to position [78, 0]
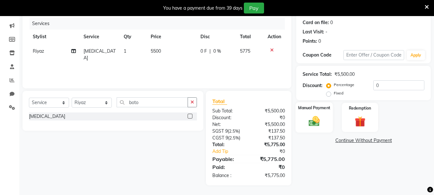
click at [329, 117] on div "Manual Payment" at bounding box center [315, 117] width 38 height 31
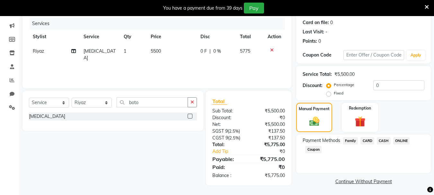
click at [400, 140] on span "ONLINE" at bounding box center [401, 140] width 17 height 7
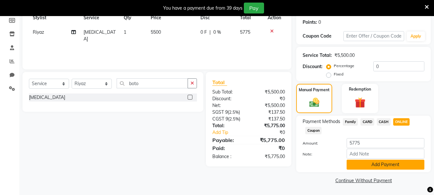
click at [399, 162] on button "Add Payment" at bounding box center [386, 165] width 78 height 10
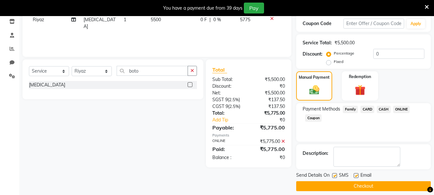
scroll to position [115, 0]
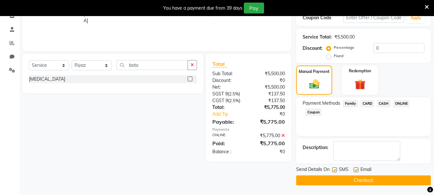
click at [397, 179] on button "Checkout" at bounding box center [363, 180] width 135 height 10
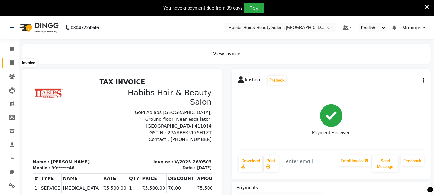
click at [13, 61] on icon at bounding box center [12, 62] width 4 height 5
select select "service"
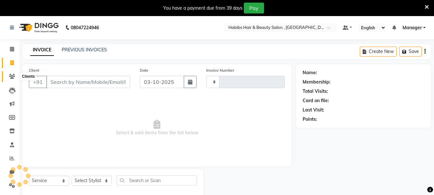
scroll to position [16, 0]
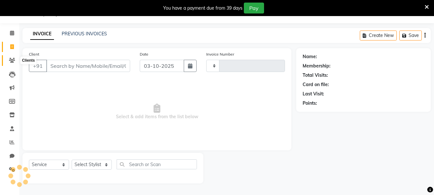
type input "0504"
select select "4842"
